Goal: Information Seeking & Learning: Learn about a topic

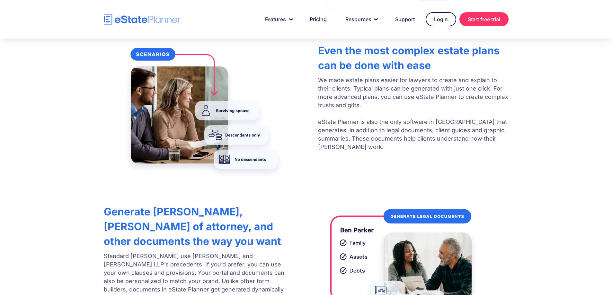
scroll to position [1125, 0]
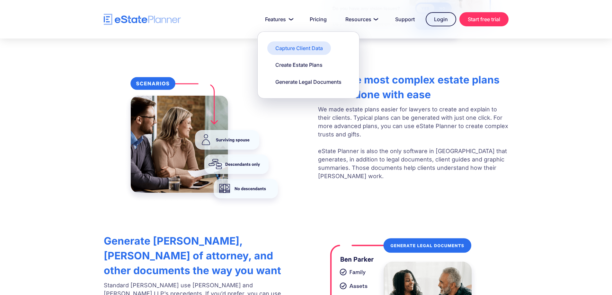
click at [290, 51] on div "Capture Client Data" at bounding box center [299, 48] width 48 height 7
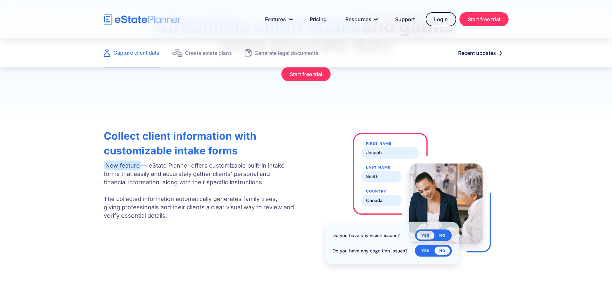
scroll to position [96, 0]
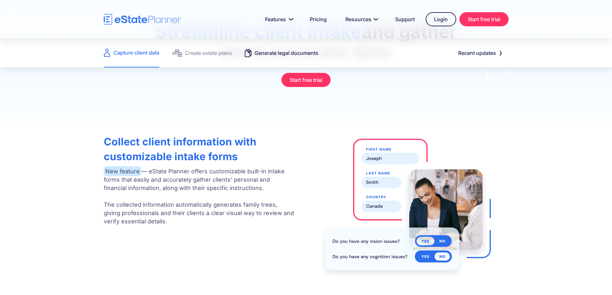
click at [293, 52] on div "Generate legal documents" at bounding box center [287, 53] width 64 height 9
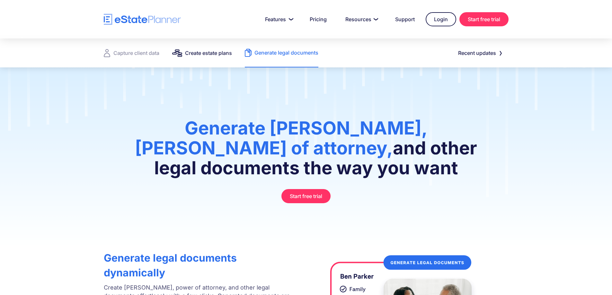
click at [211, 55] on div "Create estate plans" at bounding box center [208, 53] width 47 height 9
click at [134, 53] on div "Capture client data" at bounding box center [136, 53] width 46 height 9
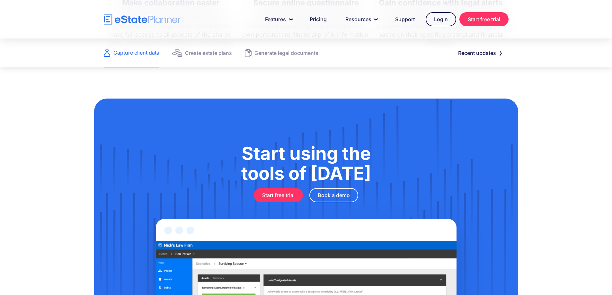
scroll to position [739, 0]
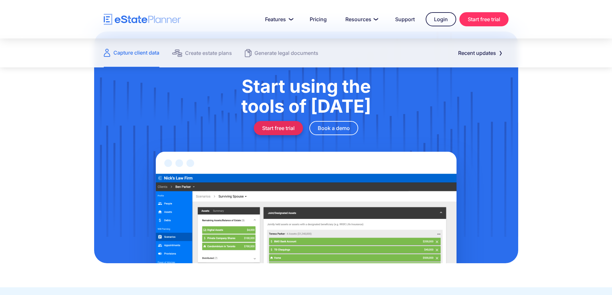
click at [289, 126] on link "Start free trial" at bounding box center [278, 128] width 49 height 14
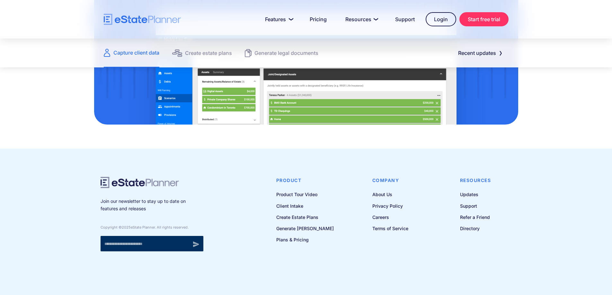
scroll to position [879, 0]
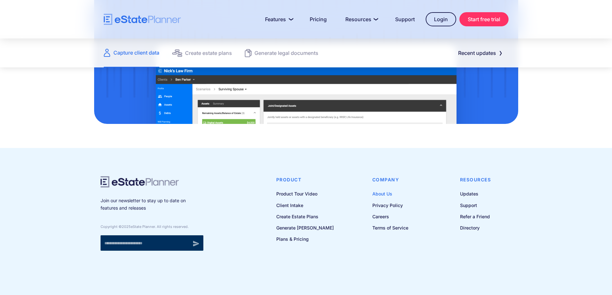
click at [387, 195] on link "About Us" at bounding box center [390, 194] width 36 height 8
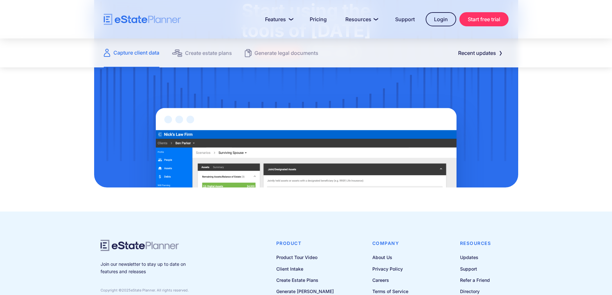
scroll to position [814, 0]
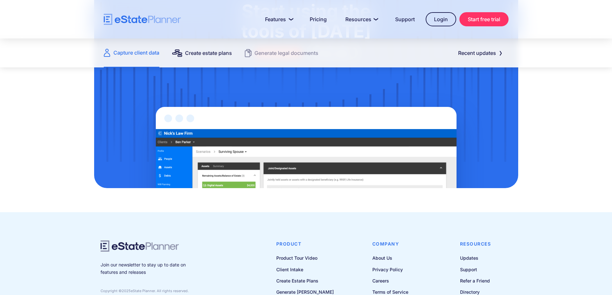
click at [209, 52] on div "Create estate plans" at bounding box center [208, 53] width 47 height 9
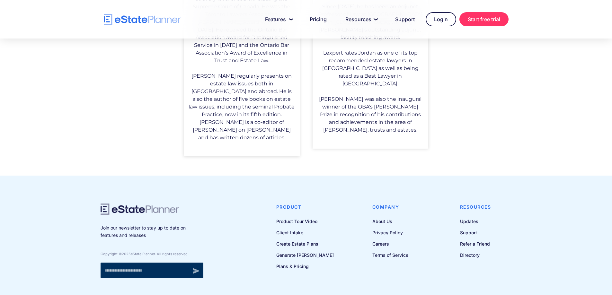
scroll to position [563, 0]
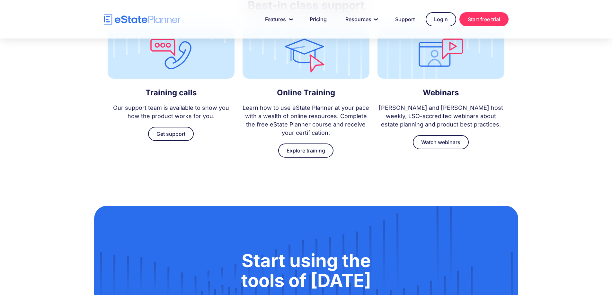
scroll to position [1832, 0]
